Goal: Task Accomplishment & Management: Manage account settings

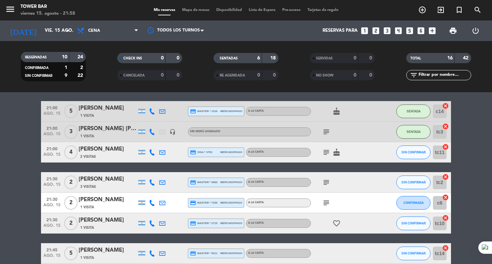
scroll to position [137, 0]
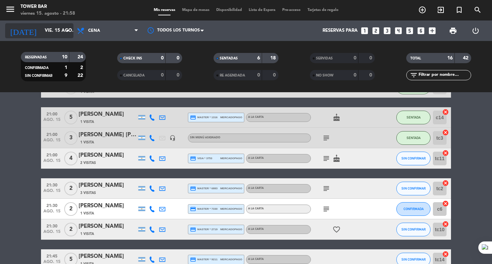
click at [61, 35] on input "vie. 15 ago." at bounding box center [71, 31] width 60 height 12
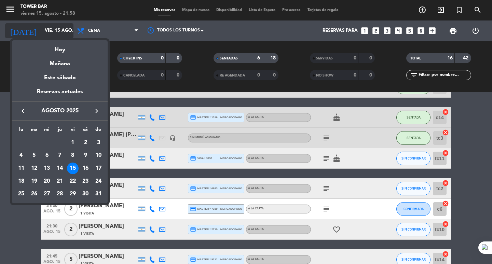
click at [61, 35] on div at bounding box center [246, 132] width 492 height 264
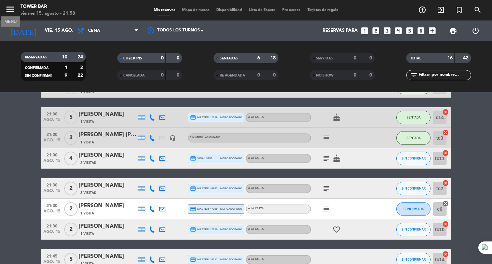
click at [12, 5] on icon "menu" at bounding box center [10, 9] width 10 height 10
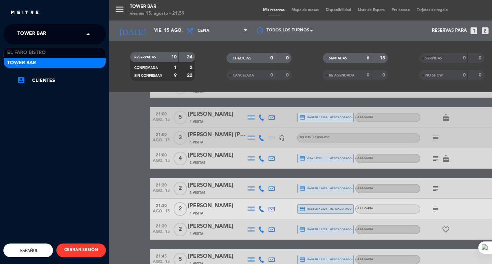
click at [87, 36] on span at bounding box center [90, 34] width 12 height 14
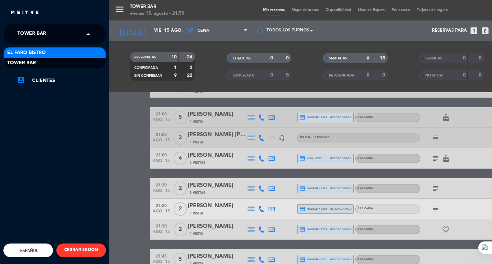
click at [74, 52] on div "El Faro Bistro" at bounding box center [55, 52] width 102 height 10
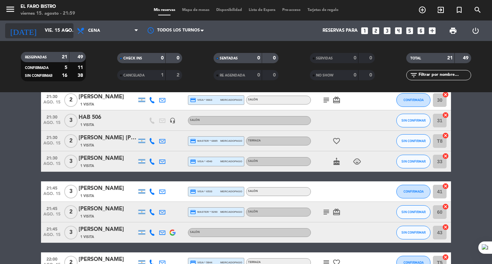
scroll to position [142, 0]
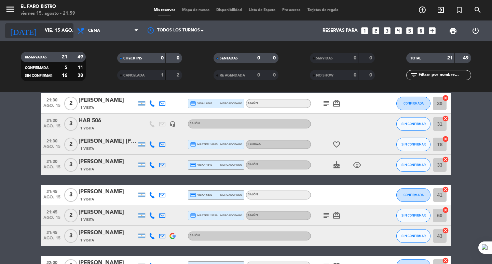
click at [63, 36] on input "vie. 15 ago." at bounding box center [71, 31] width 60 height 12
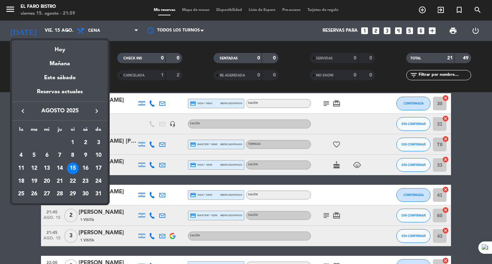
click at [67, 26] on div at bounding box center [246, 132] width 492 height 264
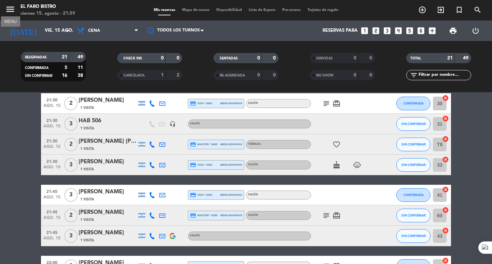
click at [10, 8] on icon "menu" at bounding box center [10, 9] width 10 height 10
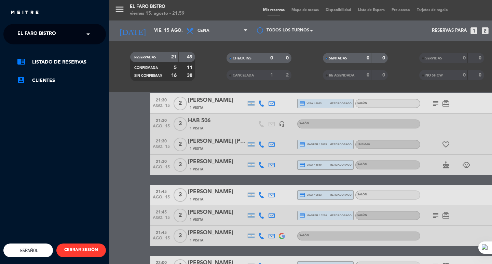
click at [87, 35] on span at bounding box center [90, 34] width 12 height 14
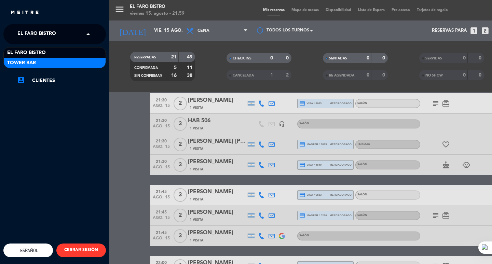
click at [74, 60] on div "Tower Bar" at bounding box center [55, 63] width 102 height 10
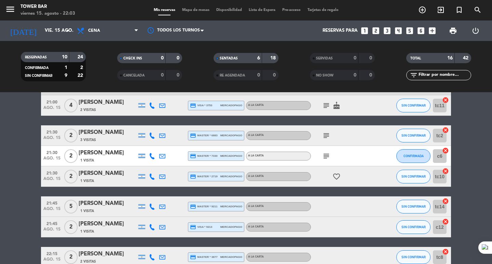
scroll to position [205, 0]
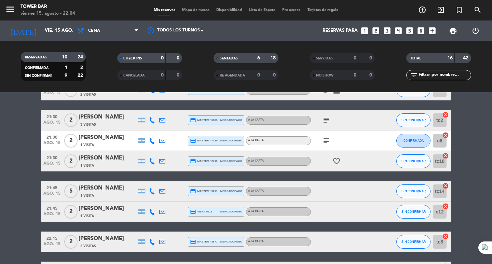
click at [126, 192] on div "[PERSON_NAME]" at bounding box center [108, 188] width 58 height 9
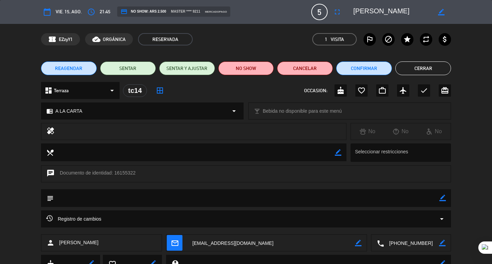
click at [82, 92] on div "dashboard Terraza arrow_drop_down" at bounding box center [80, 90] width 79 height 17
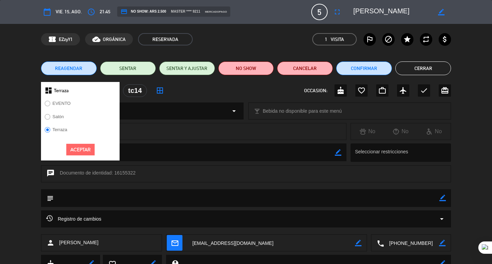
click at [83, 143] on div "Aceptar" at bounding box center [80, 150] width 79 height 22
click at [83, 149] on button "Aceptar" at bounding box center [80, 150] width 28 height 12
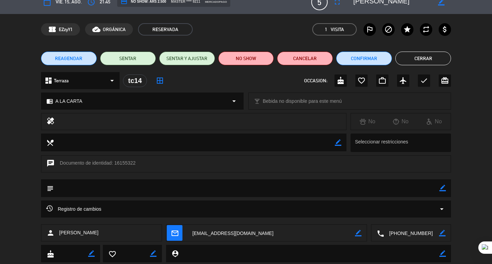
scroll to position [0, 0]
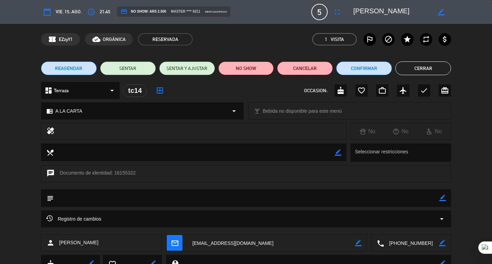
click at [428, 64] on button "Cerrar" at bounding box center [423, 68] width 56 height 14
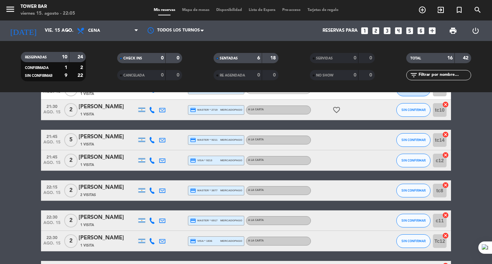
scroll to position [273, 0]
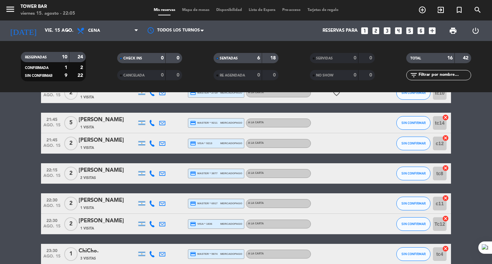
click at [111, 121] on div "[PERSON_NAME]" at bounding box center [108, 119] width 58 height 9
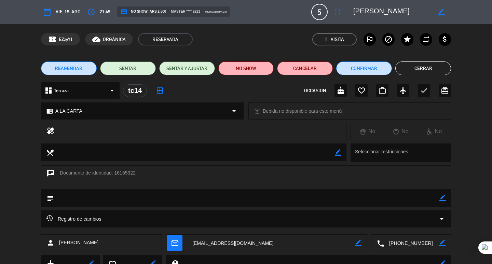
click at [437, 70] on button "Cerrar" at bounding box center [423, 68] width 56 height 14
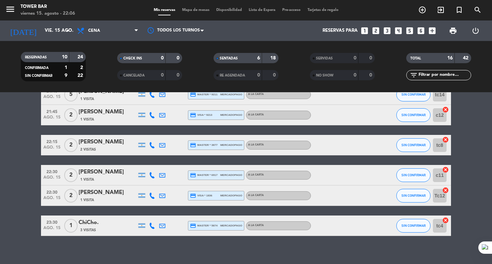
scroll to position [308, 0]
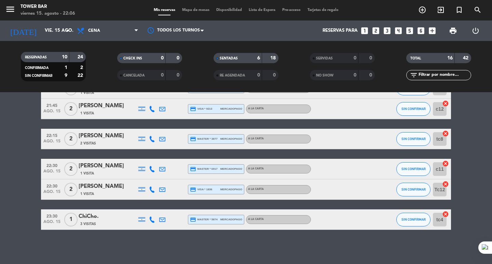
click at [267, 186] on div "A LA CARTA" at bounding box center [278, 189] width 65 height 9
click at [268, 169] on div "A LA CARTA" at bounding box center [278, 169] width 65 height 9
click at [269, 136] on div "A LA CARTA" at bounding box center [278, 139] width 65 height 9
click at [271, 107] on div "A LA CARTA" at bounding box center [278, 108] width 65 height 9
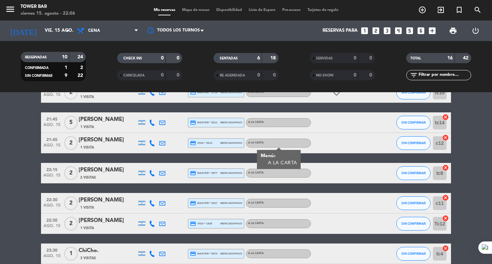
click at [272, 119] on div "A LA CARTA" at bounding box center [278, 122] width 65 height 9
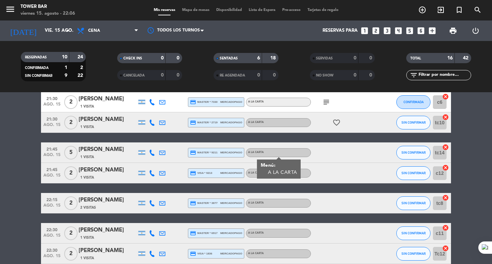
scroll to position [205, 0]
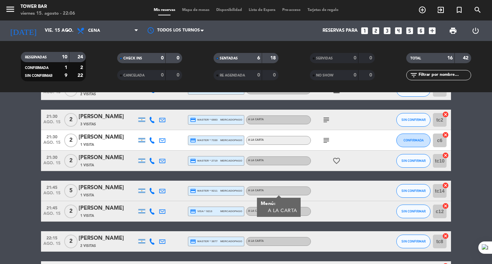
click at [276, 163] on div "A LA CARTA" at bounding box center [278, 160] width 65 height 9
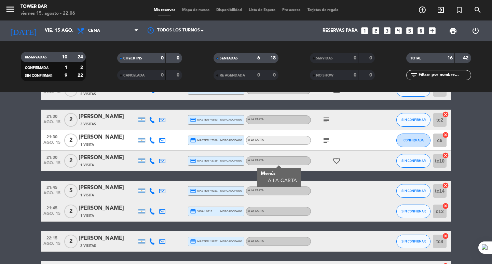
click at [277, 138] on div "A LA CARTA" at bounding box center [278, 140] width 65 height 9
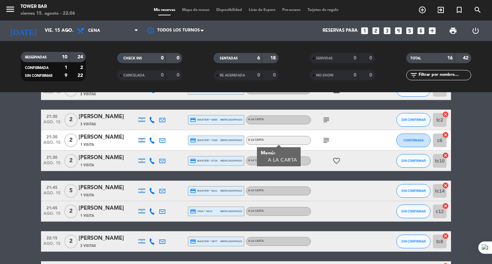
click at [275, 117] on div "A LA CARTA" at bounding box center [278, 119] width 65 height 9
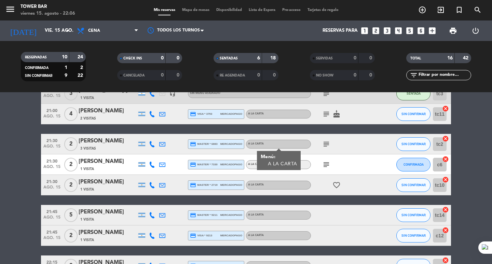
scroll to position [171, 0]
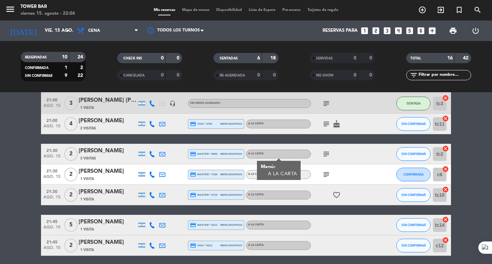
click at [315, 133] on div "subject cake" at bounding box center [341, 124] width 61 height 20
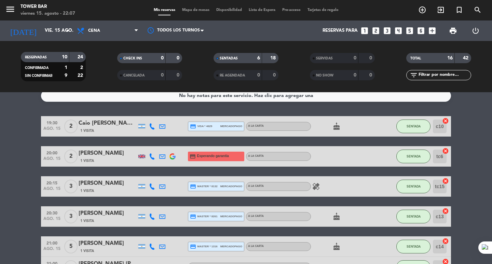
scroll to position [0, 0]
